Goal: Information Seeking & Learning: Understand process/instructions

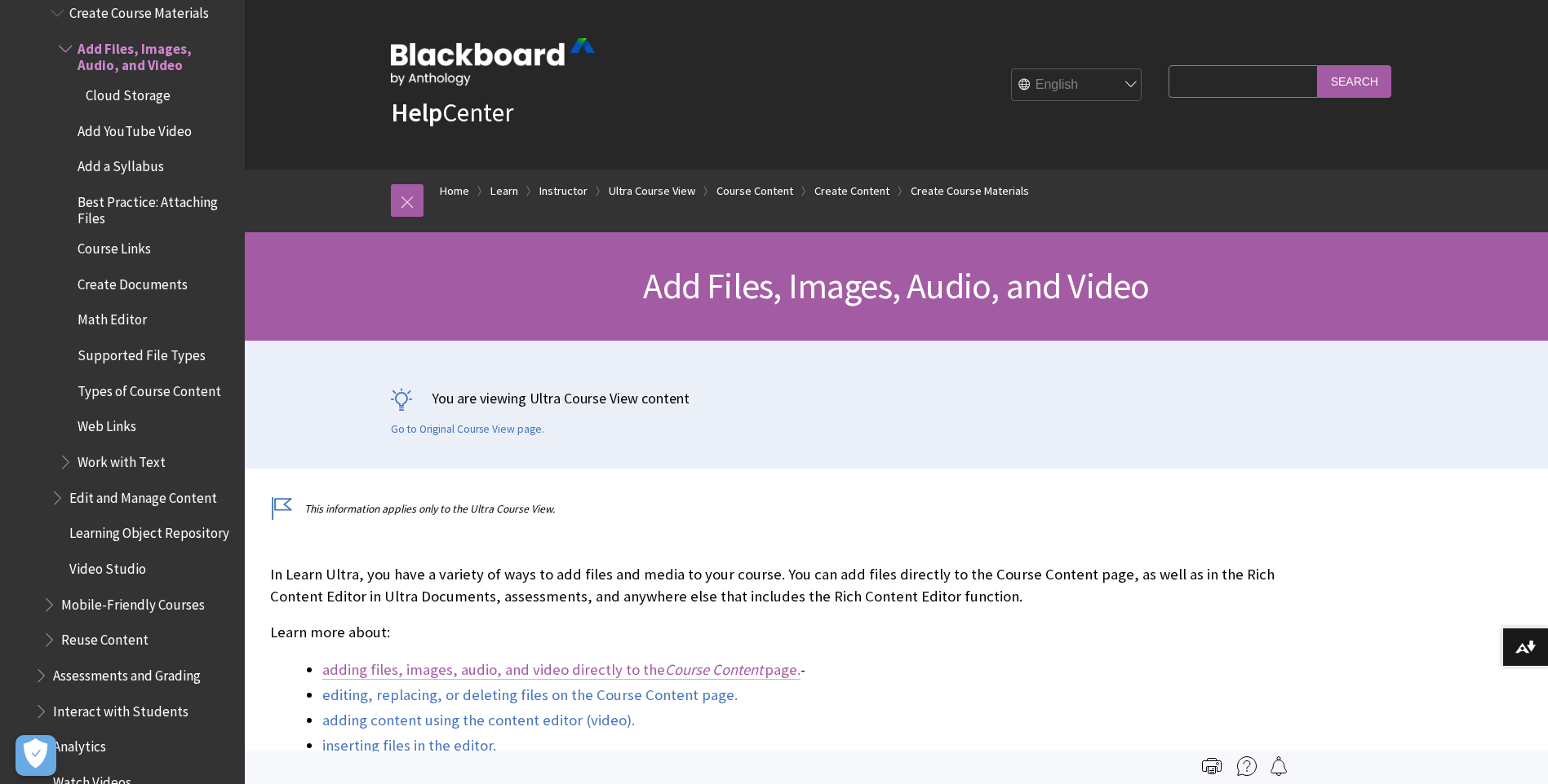
click at [447, 667] on link "adding files, images, audio, and video directly to the Course Content page." at bounding box center [561, 670] width 478 height 19
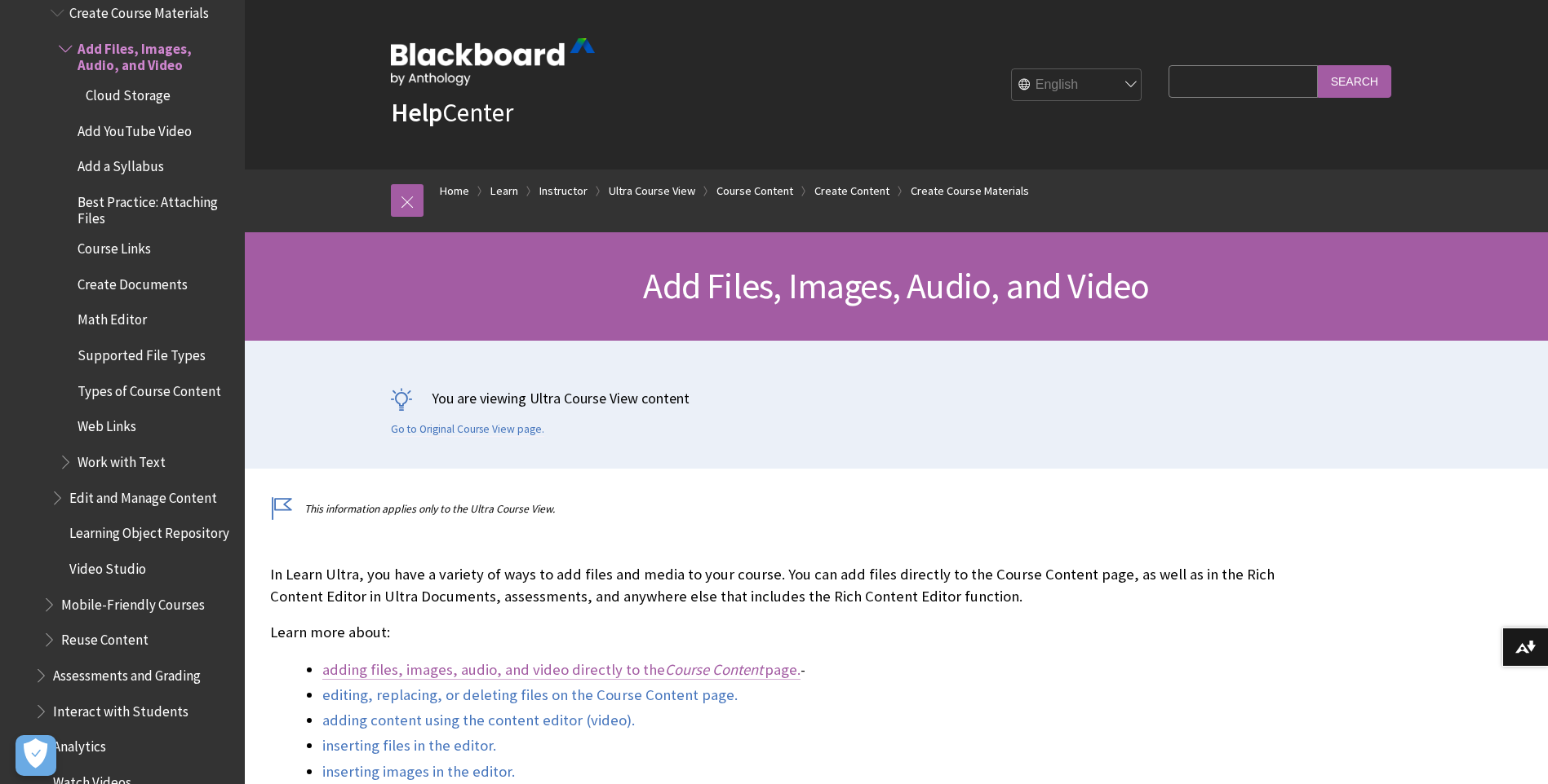
scroll to position [919, 0]
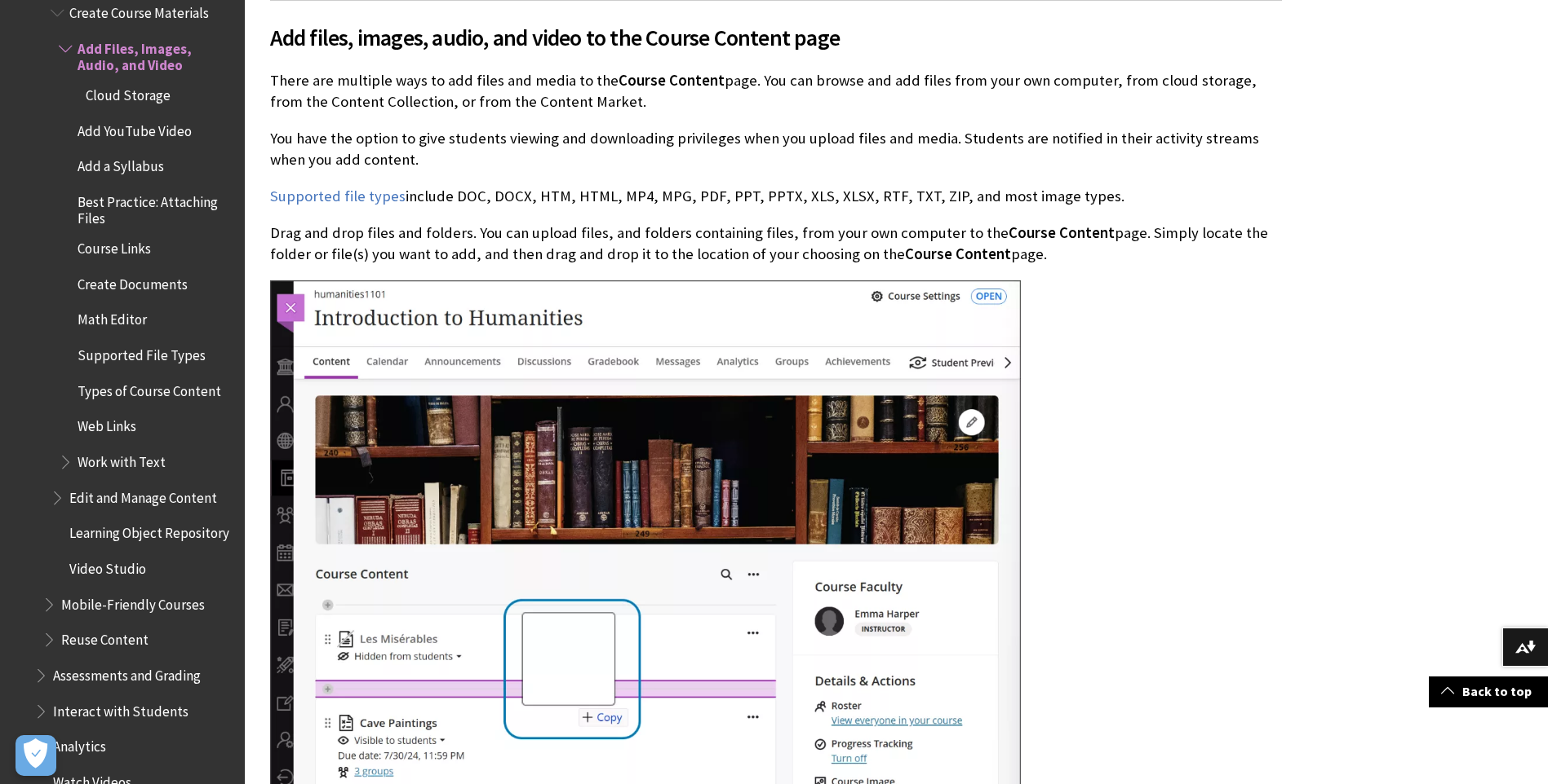
click at [1191, 528] on div at bounding box center [776, 538] width 1012 height 517
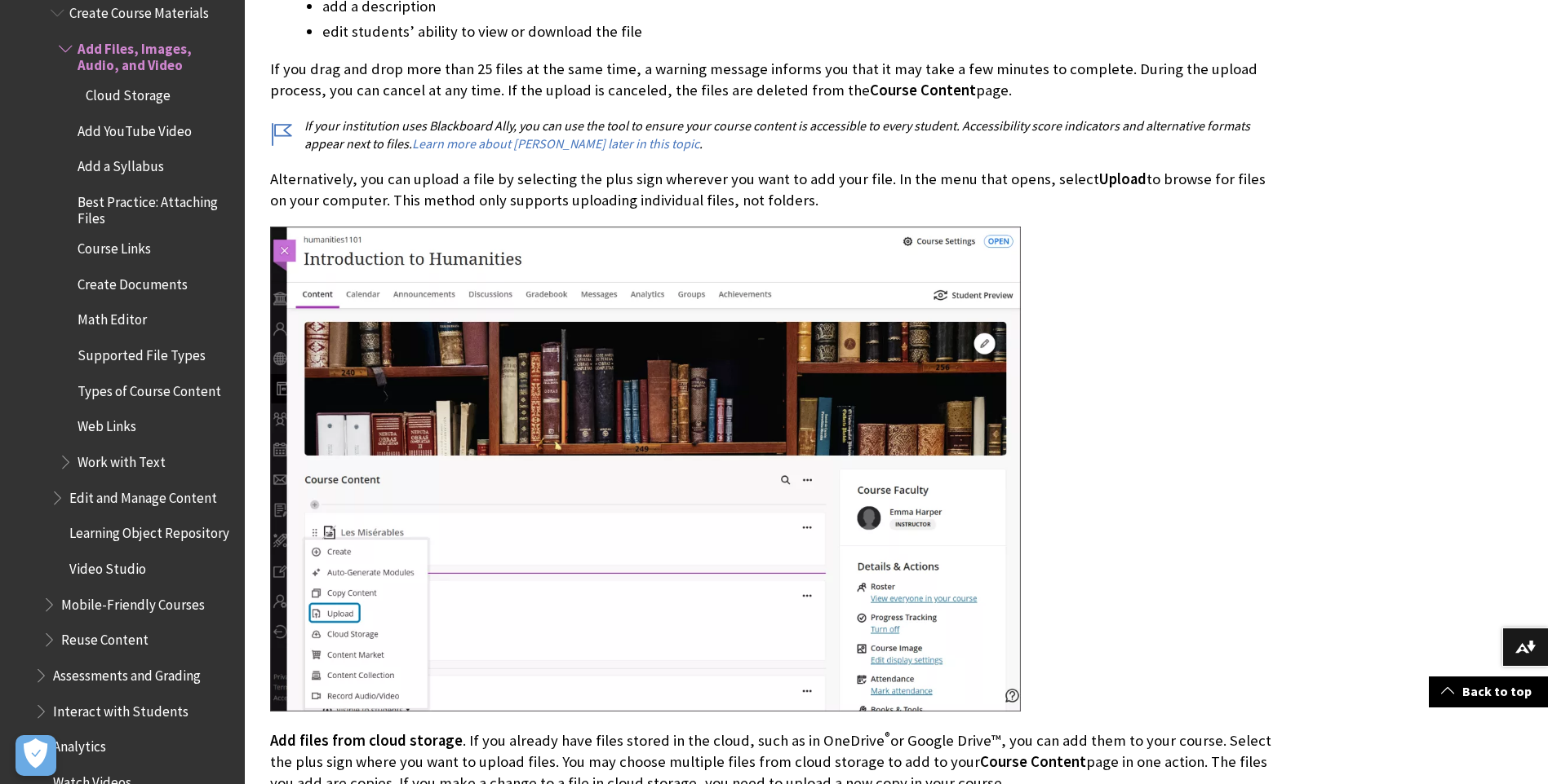
scroll to position [2550, 0]
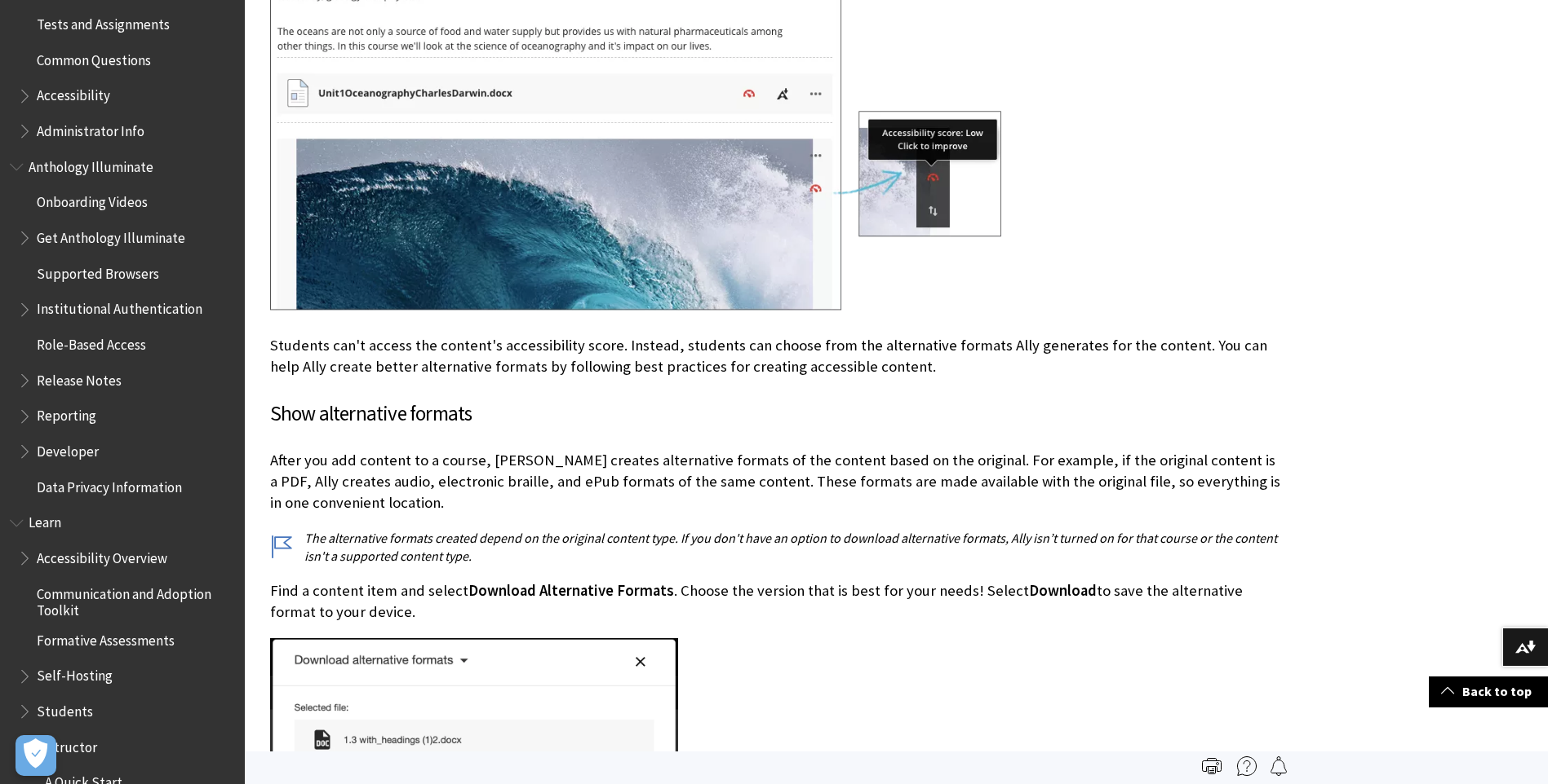
scroll to position [5707, 0]
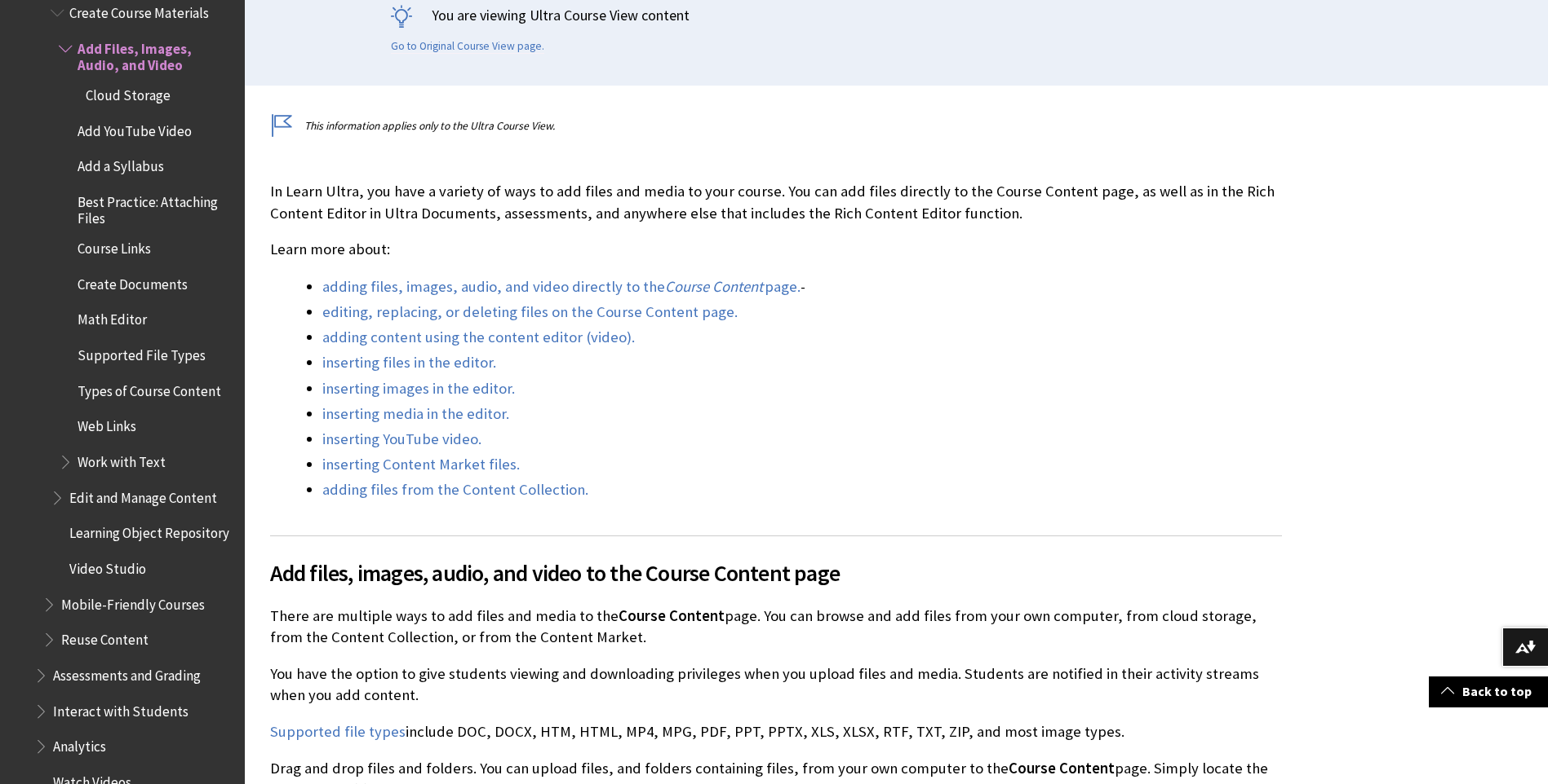
scroll to position [407, 0]
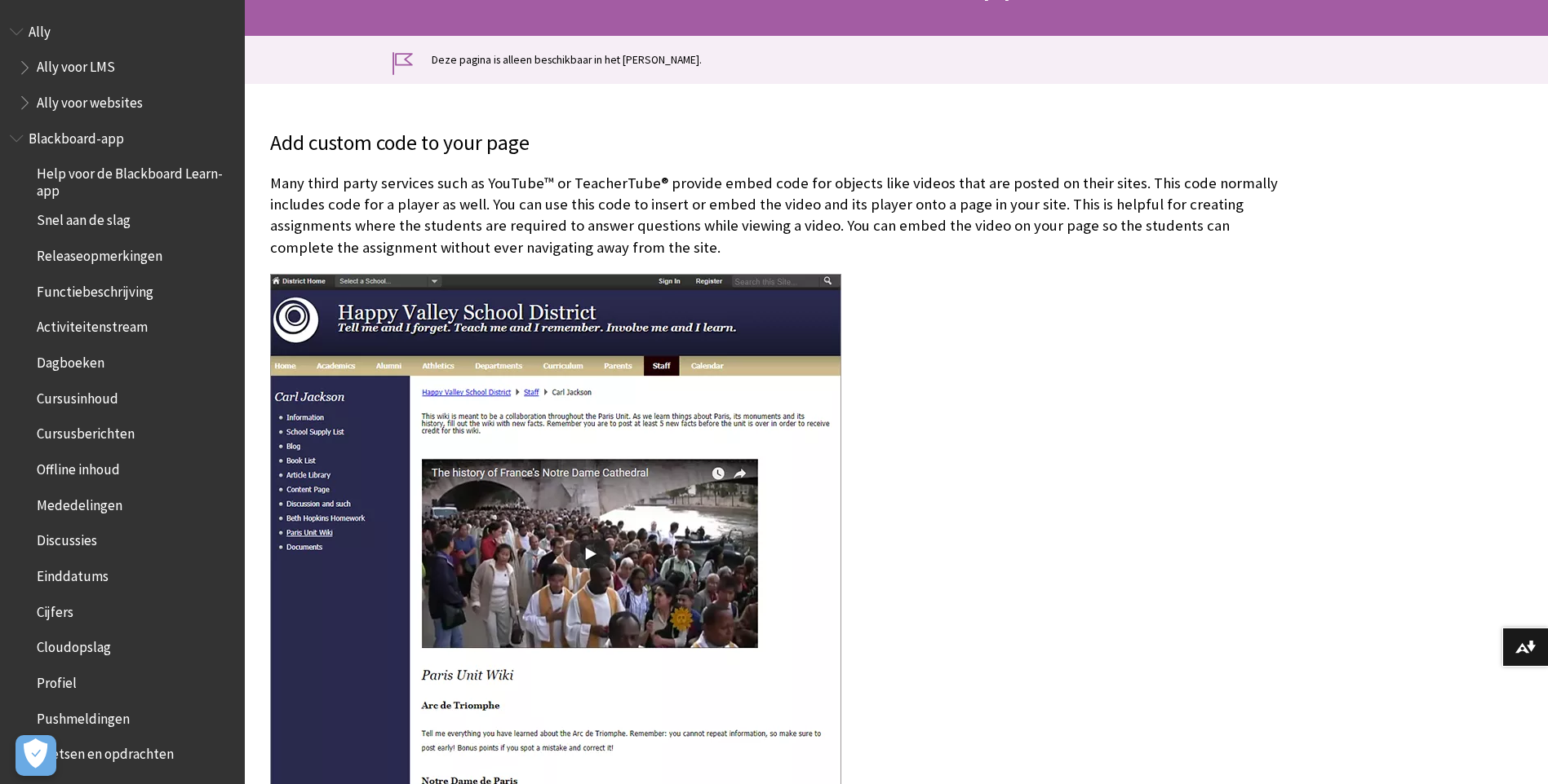
scroll to position [245, 0]
